Goal: Task Accomplishment & Management: Manage account settings

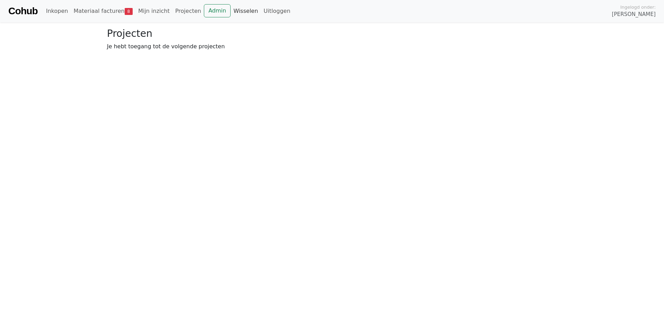
click at [230, 11] on link "Wisselen" at bounding box center [245, 11] width 30 height 14
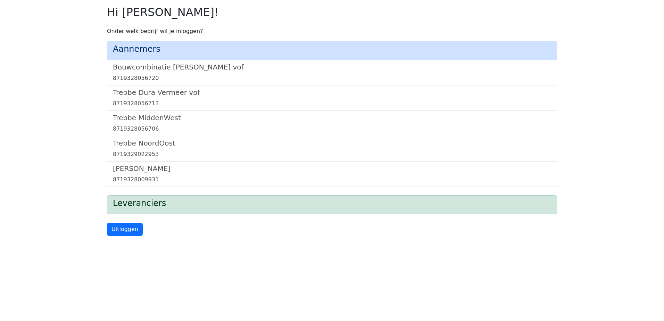
click at [142, 66] on h5 "Bouwcombinatie Trebbe De Nijs vof" at bounding box center [332, 67] width 438 height 8
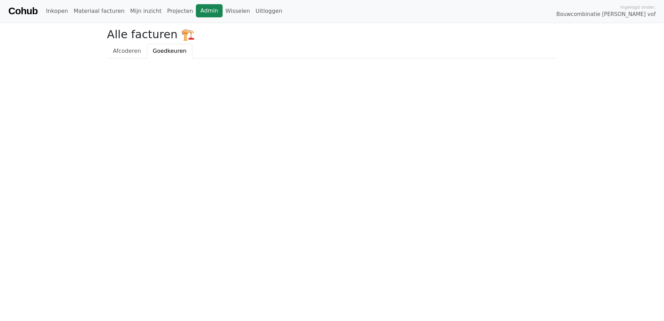
click at [196, 11] on link "Admin" at bounding box center [209, 10] width 27 height 13
click at [222, 10] on link "Wisselen" at bounding box center [237, 11] width 30 height 14
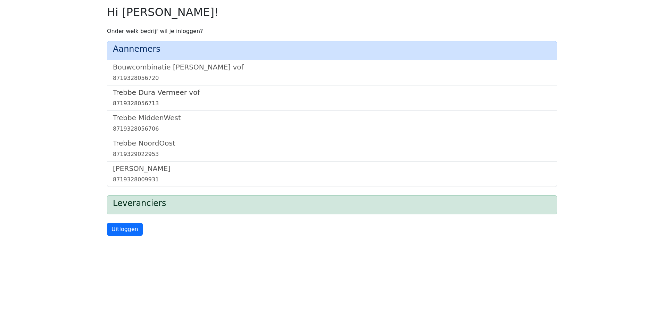
click at [140, 94] on h5 "Trebbe Dura Vermeer vof" at bounding box center [332, 92] width 438 height 8
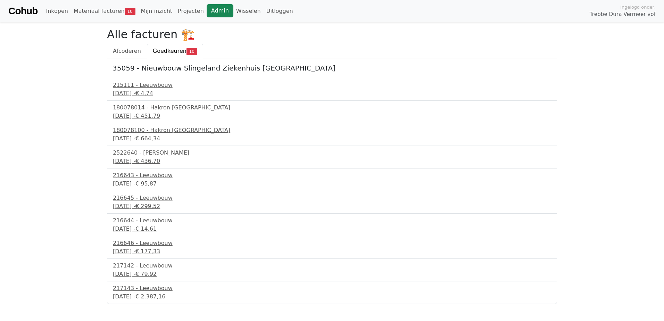
click at [207, 12] on link "Admin" at bounding box center [220, 10] width 27 height 13
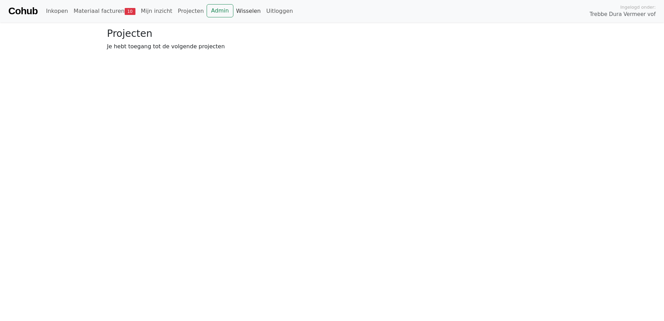
click at [233, 12] on link "Wisselen" at bounding box center [248, 11] width 30 height 14
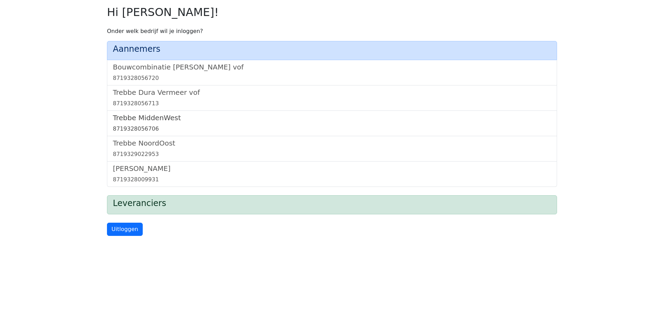
click at [148, 117] on h5 "Trebbe MiddenWest" at bounding box center [332, 117] width 438 height 8
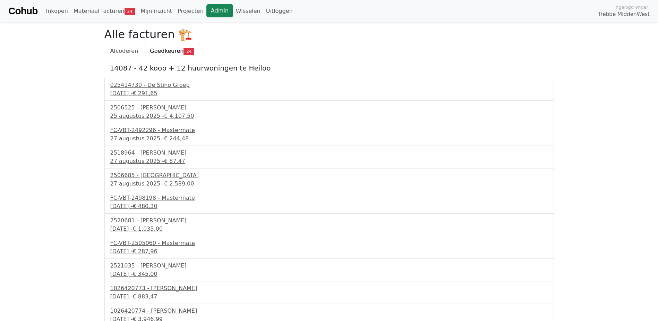
click at [207, 8] on link "Admin" at bounding box center [220, 10] width 27 height 13
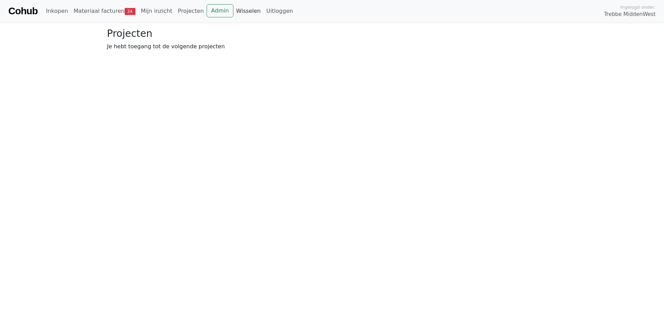
click at [233, 11] on link "Wisselen" at bounding box center [248, 11] width 30 height 14
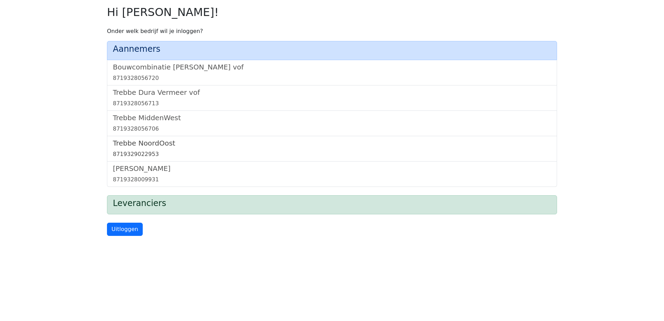
click at [145, 145] on h5 "Trebbe NoordOost" at bounding box center [332, 143] width 438 height 8
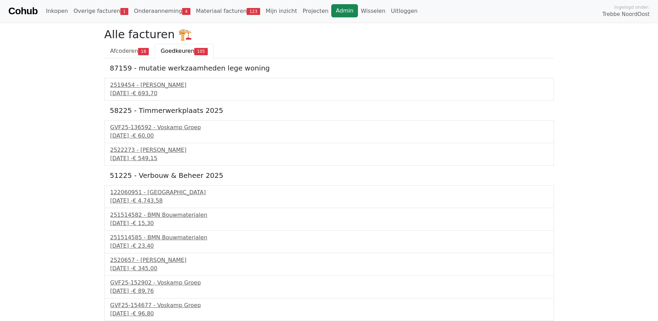
click at [331, 12] on link "Admin" at bounding box center [344, 10] width 27 height 13
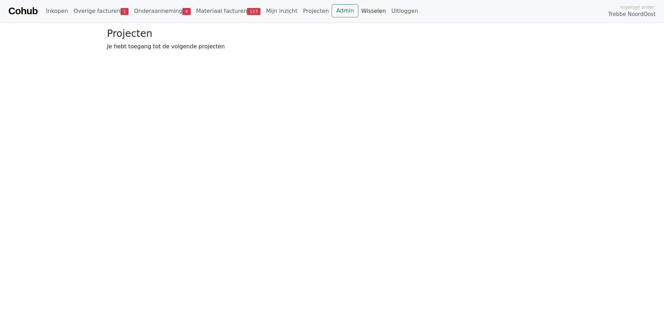
click at [358, 13] on link "Wisselen" at bounding box center [373, 11] width 30 height 14
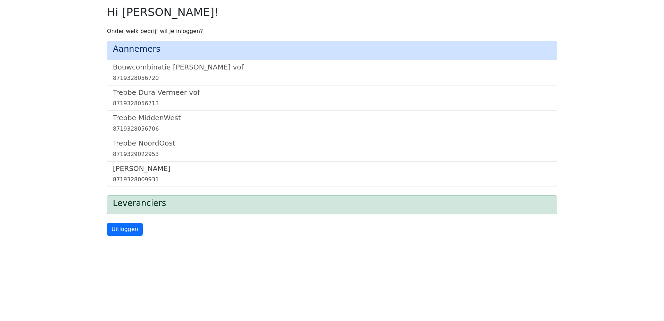
click at [134, 168] on h5 "[PERSON_NAME]" at bounding box center [332, 168] width 438 height 8
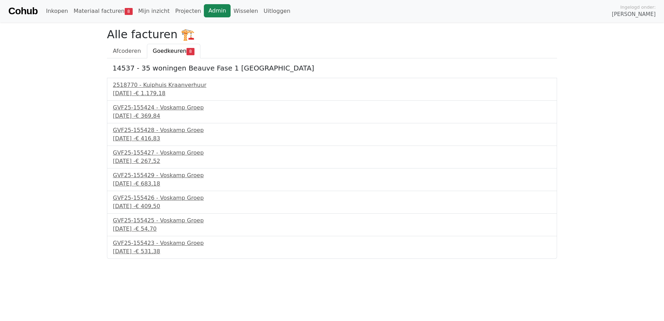
click at [204, 8] on link "Admin" at bounding box center [217, 10] width 27 height 13
